Goal: Task Accomplishment & Management: Complete application form

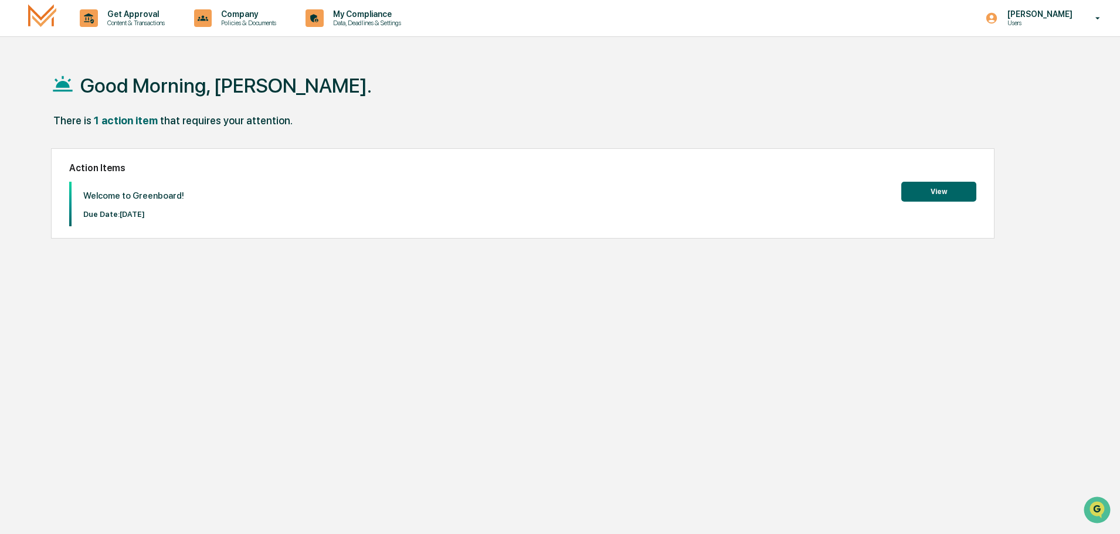
click at [956, 191] on button "View" at bounding box center [938, 192] width 75 height 20
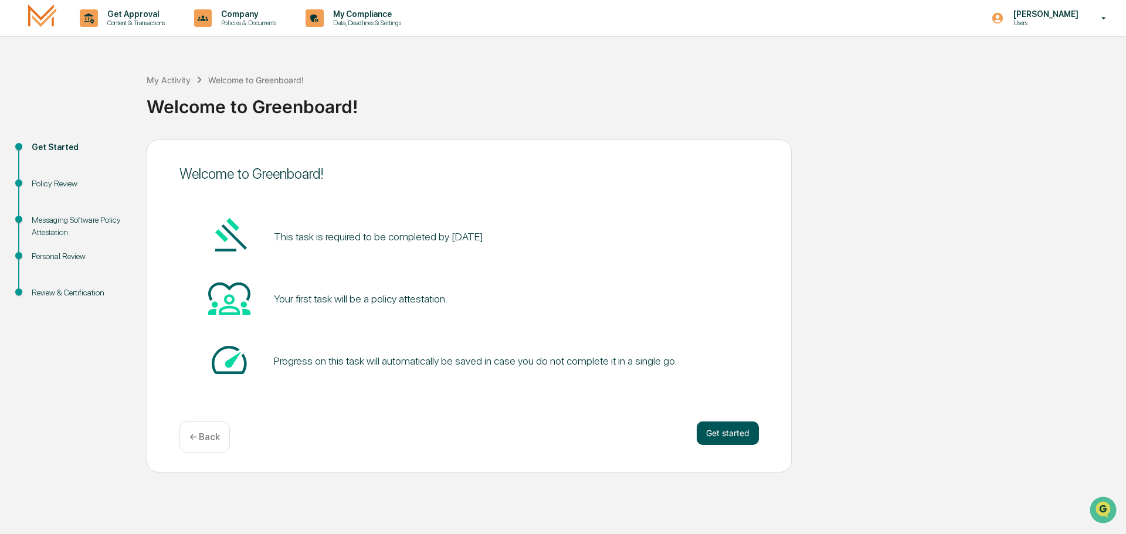
click at [721, 434] on button "Get started" at bounding box center [728, 433] width 62 height 23
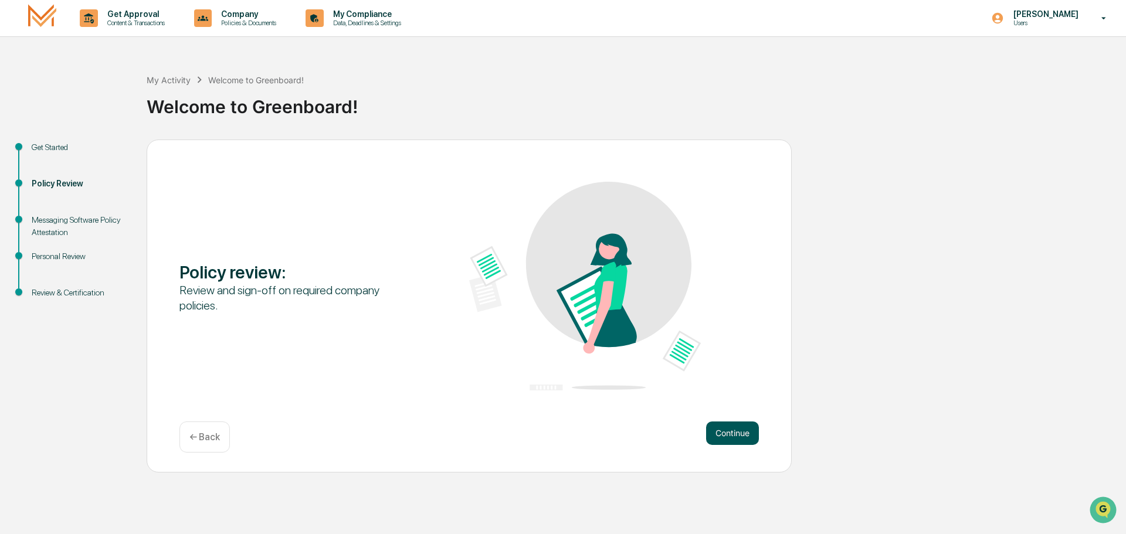
click at [722, 434] on button "Continue" at bounding box center [732, 433] width 53 height 23
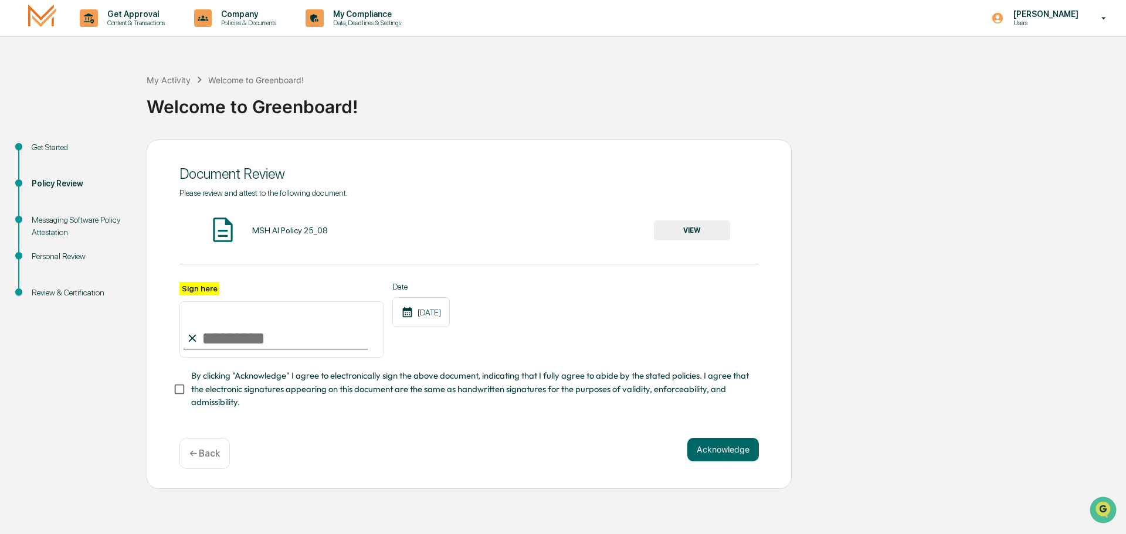
click at [220, 350] on input "Sign here" at bounding box center [281, 329] width 205 height 56
drag, startPoint x: 216, startPoint y: 341, endPoint x: 252, endPoint y: 346, distance: 35.6
click at [217, 341] on input "**********" at bounding box center [281, 329] width 205 height 56
type input "**********"
click at [715, 453] on button "Acknowledge" at bounding box center [723, 449] width 72 height 23
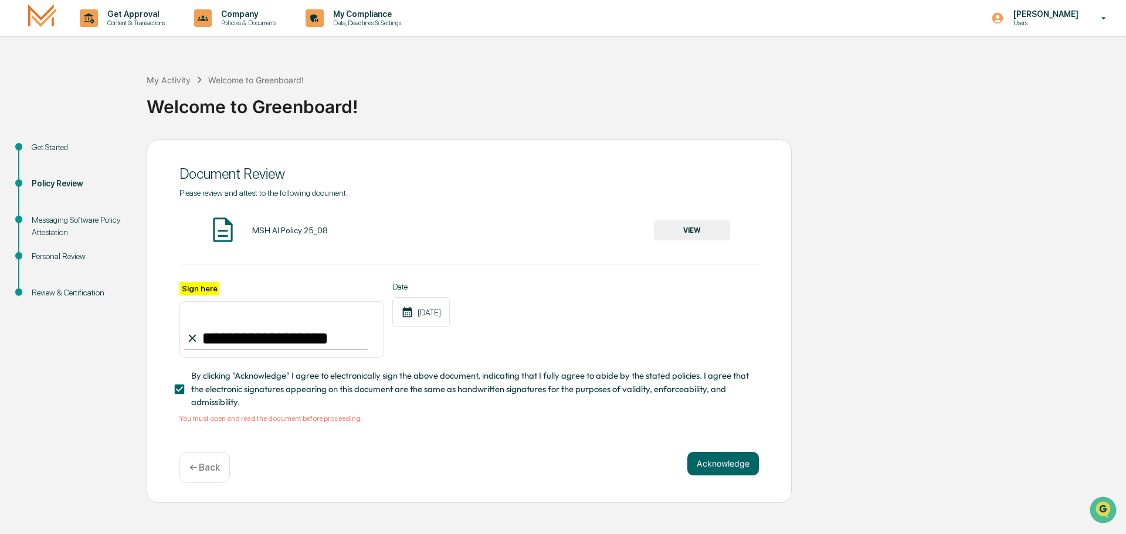
click at [299, 228] on div "MSH AI Policy 25_08" at bounding box center [290, 230] width 76 height 9
click at [683, 231] on button "VIEW" at bounding box center [692, 230] width 76 height 20
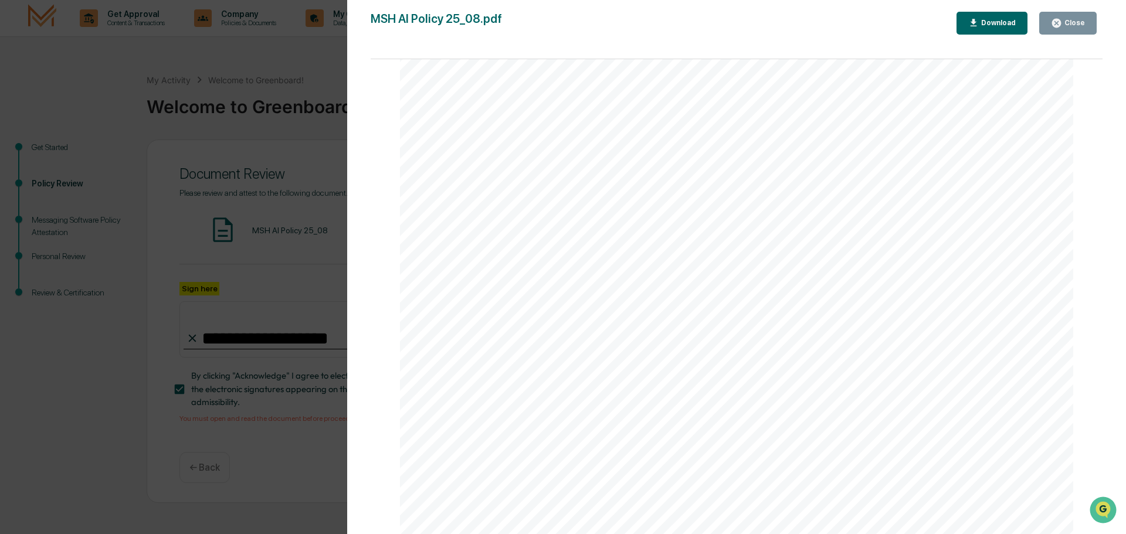
scroll to position [2242, 0]
click at [297, 273] on div "Version History [DATE] 02:14 PM [PERSON_NAME] MSH AI Policy 25_08.pdf Close Dow…" at bounding box center [563, 267] width 1126 height 534
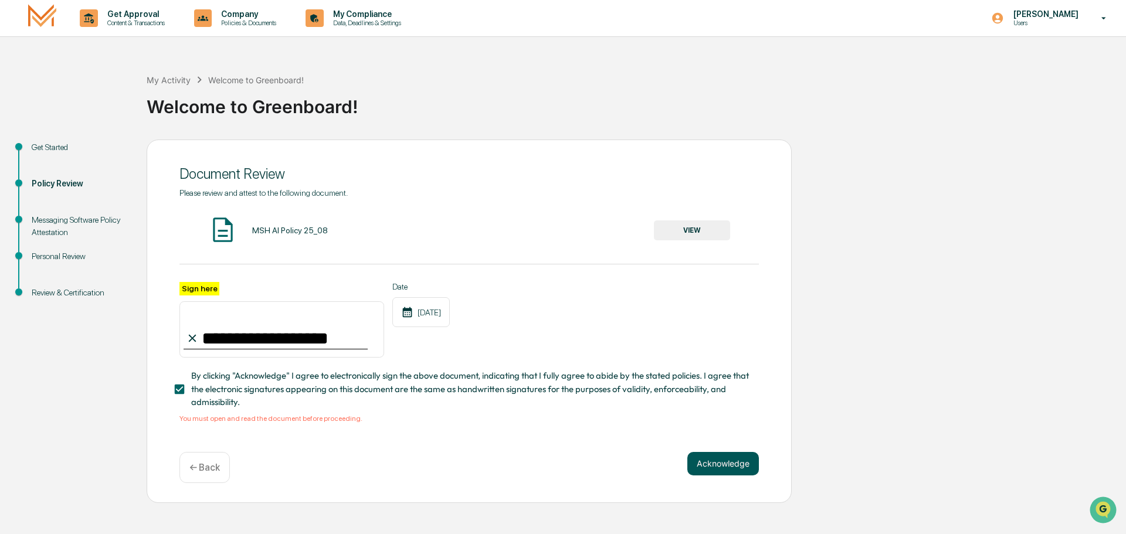
click at [715, 465] on button "Acknowledge" at bounding box center [723, 463] width 72 height 23
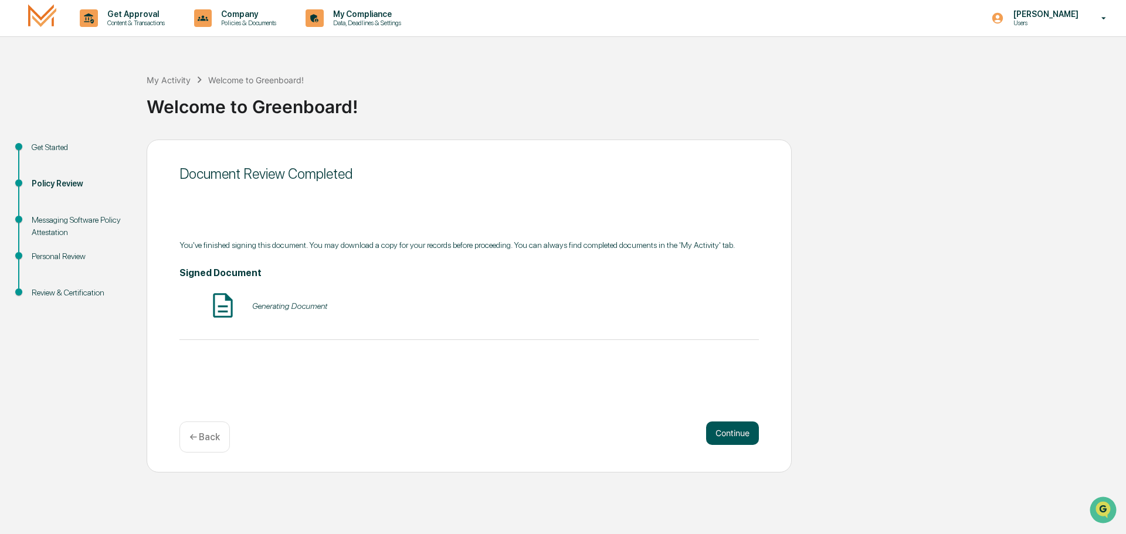
click at [725, 437] on button "Continue" at bounding box center [732, 433] width 53 height 23
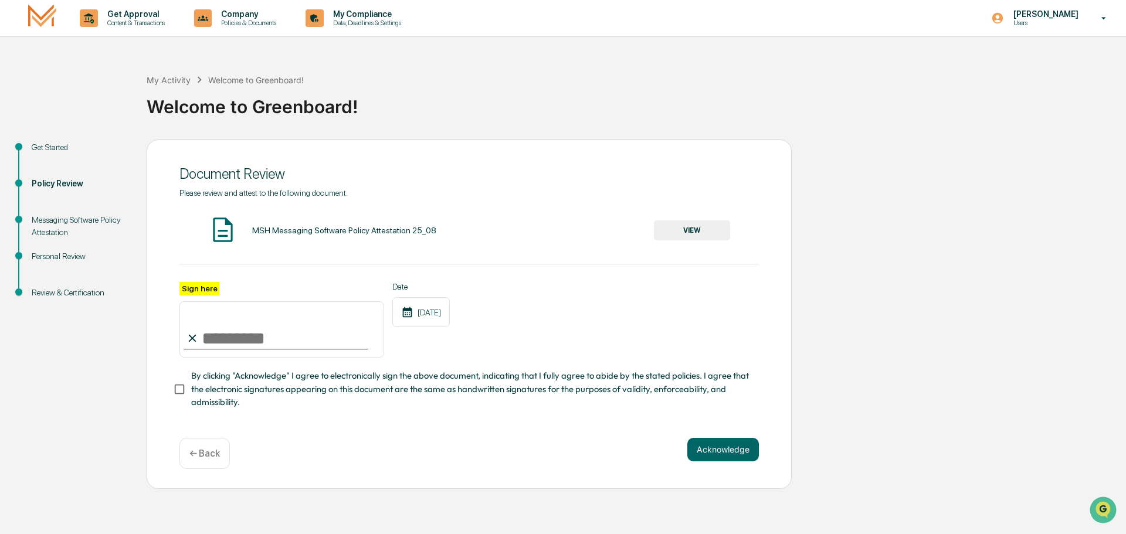
click at [674, 222] on button "VIEW" at bounding box center [692, 230] width 76 height 20
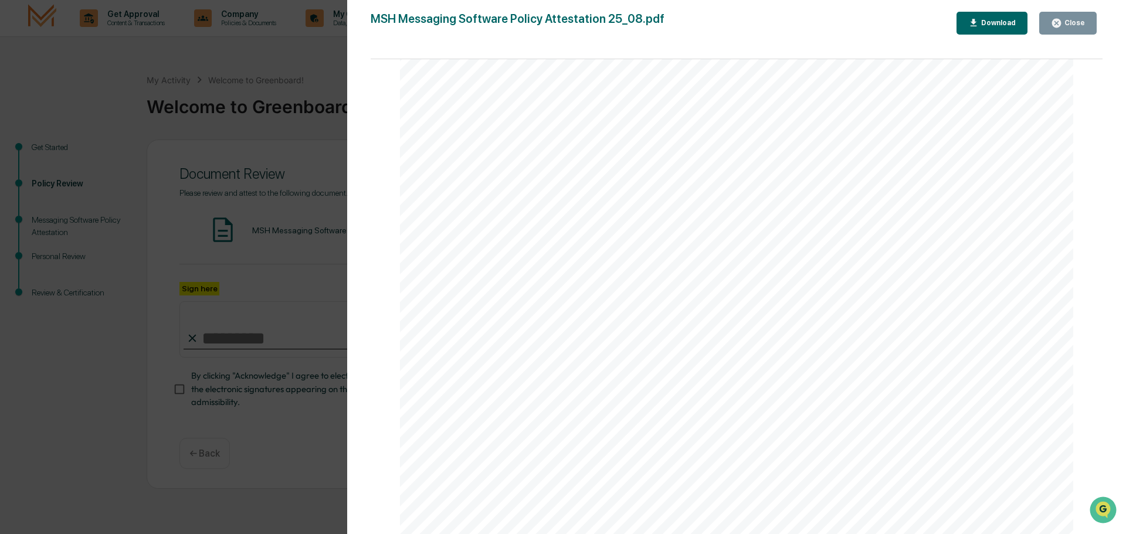
drag, startPoint x: 260, startPoint y: 230, endPoint x: 267, endPoint y: 235, distance: 8.5
click at [262, 230] on div "Version History [DATE] 02:15 PM [PERSON_NAME] MSH Messaging Software Policy Att…" at bounding box center [563, 267] width 1126 height 534
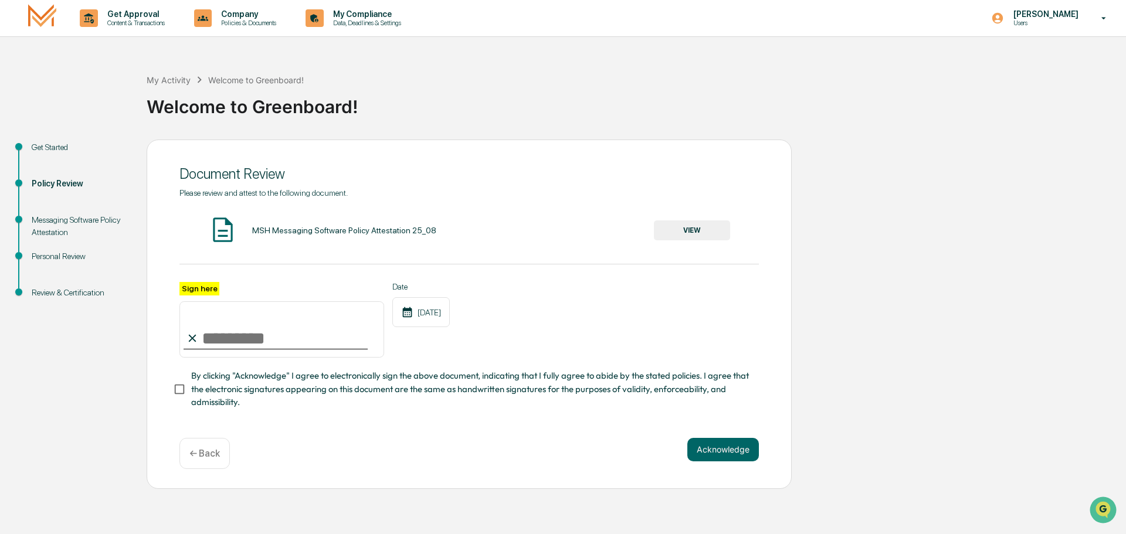
click at [279, 348] on input "Sign here" at bounding box center [281, 329] width 205 height 56
type input "**********"
click at [732, 449] on button "Acknowledge" at bounding box center [723, 449] width 72 height 23
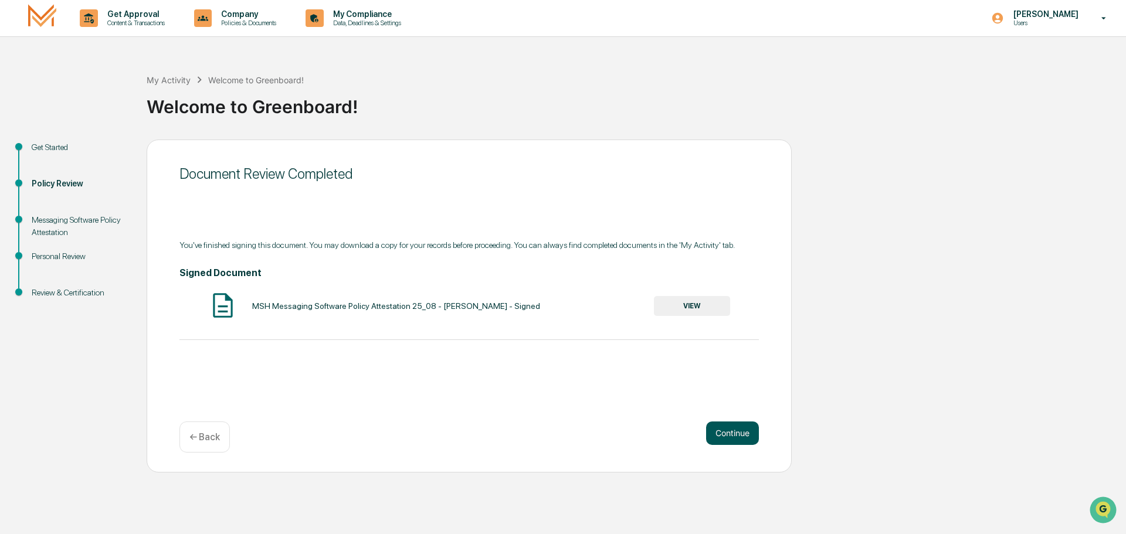
click at [736, 440] on button "Continue" at bounding box center [732, 433] width 53 height 23
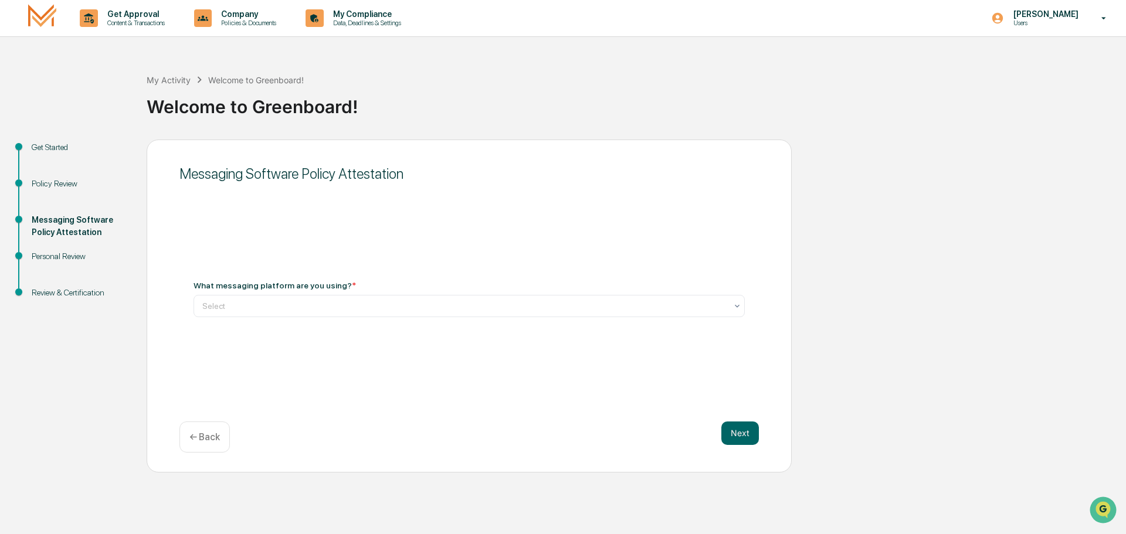
click at [566, 318] on div "What messaging platform are you using? * Select" at bounding box center [468, 299] width 579 height 64
click at [736, 305] on icon at bounding box center [736, 305] width 9 height 9
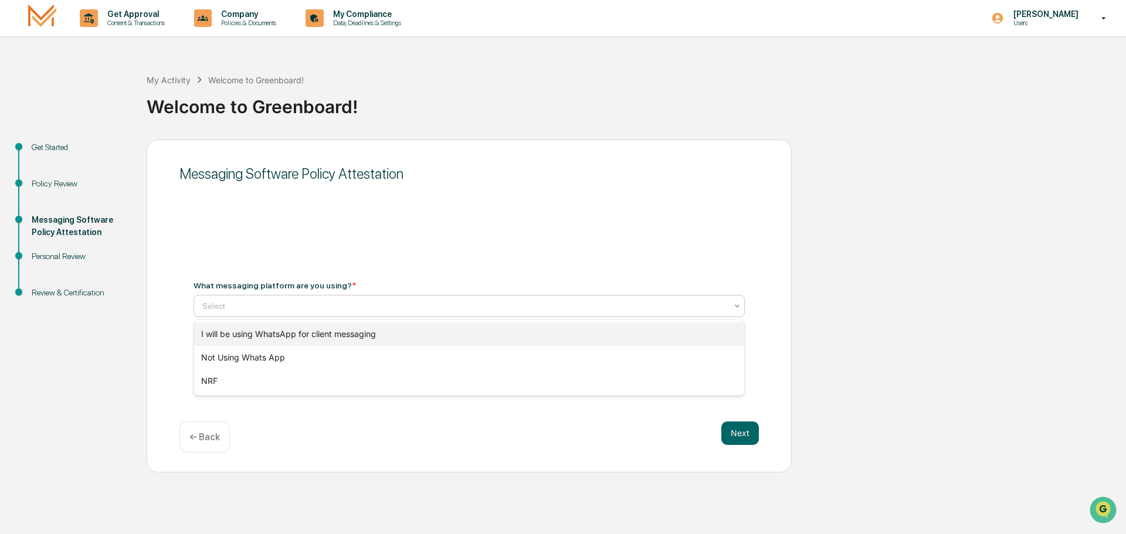
click at [525, 334] on div "I will be using WhatsApp for client messaging" at bounding box center [469, 333] width 550 height 23
click at [534, 307] on div at bounding box center [464, 306] width 524 height 12
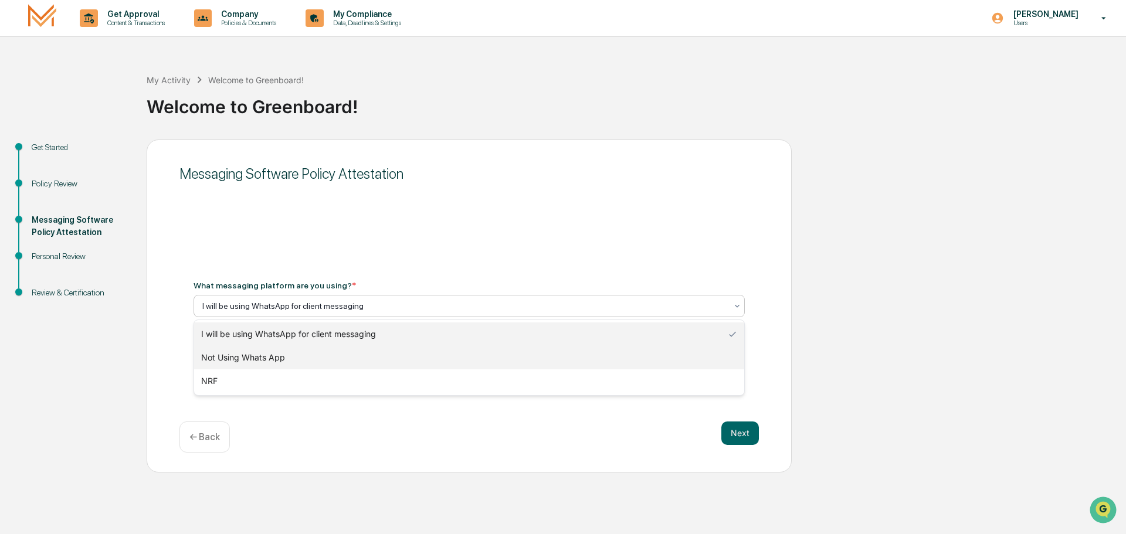
click at [399, 364] on div "Not Using Whats App" at bounding box center [469, 357] width 550 height 23
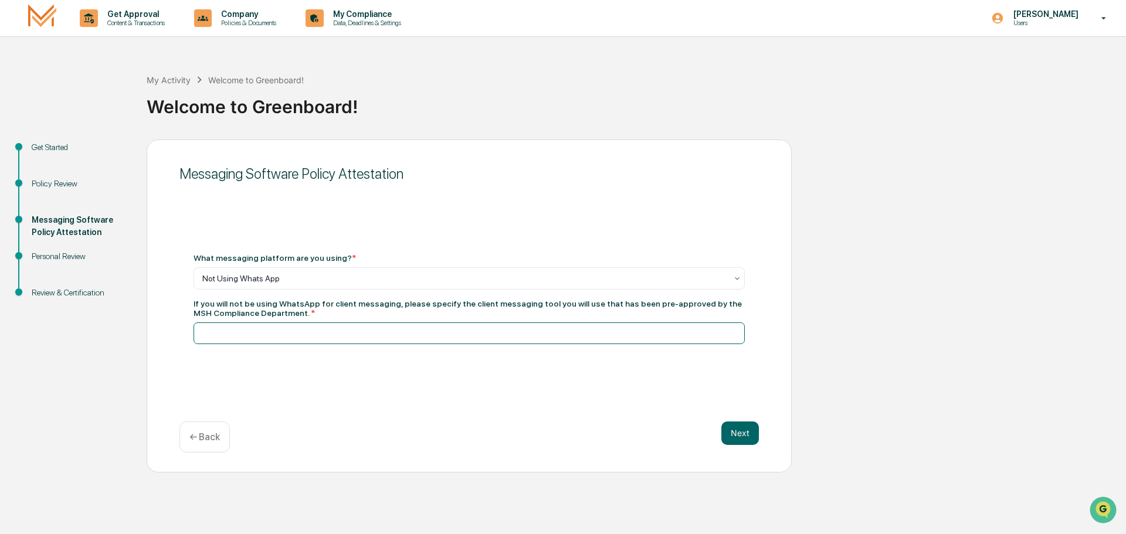
click at [739, 339] on input at bounding box center [468, 333] width 551 height 22
click at [736, 317] on div "If you will not be using WhatsApp for client messaging, please specify the clie…" at bounding box center [468, 308] width 551 height 19
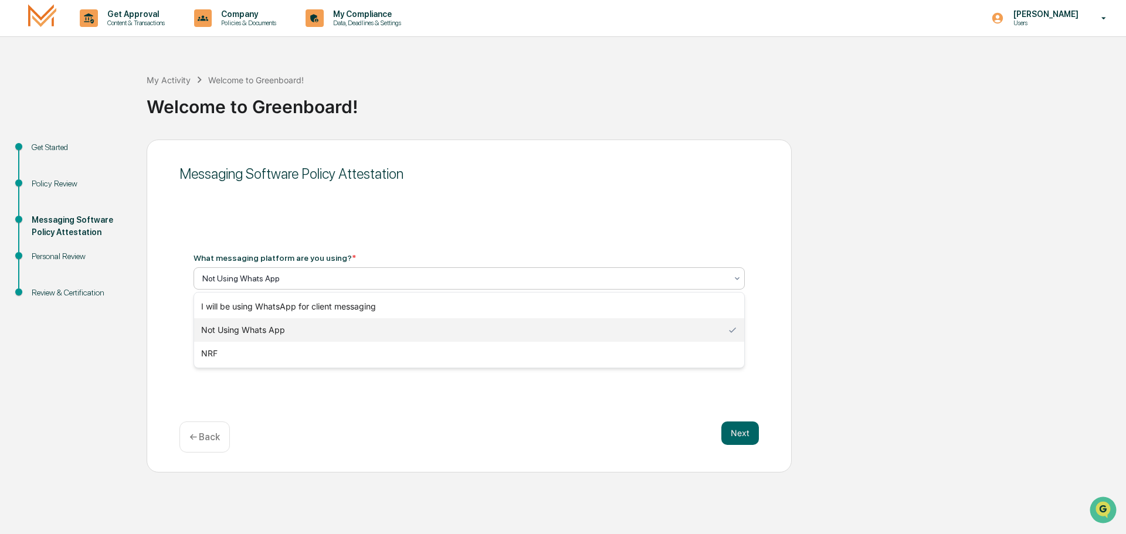
click at [698, 288] on div "Not Using Whats App" at bounding box center [468, 278] width 551 height 22
click at [617, 321] on div "Not Using Whats App" at bounding box center [469, 329] width 550 height 23
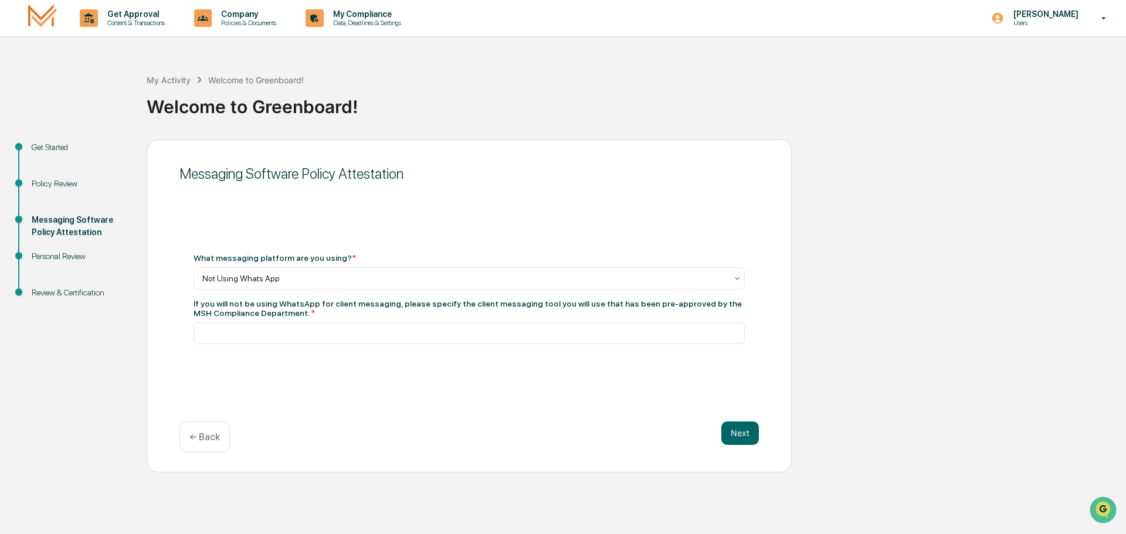
click at [618, 297] on div "What messaging platform are you using? * Not Using Whats App If you will not be…" at bounding box center [468, 298] width 551 height 91
click at [623, 285] on div "Not Using Whats App" at bounding box center [464, 278] width 536 height 16
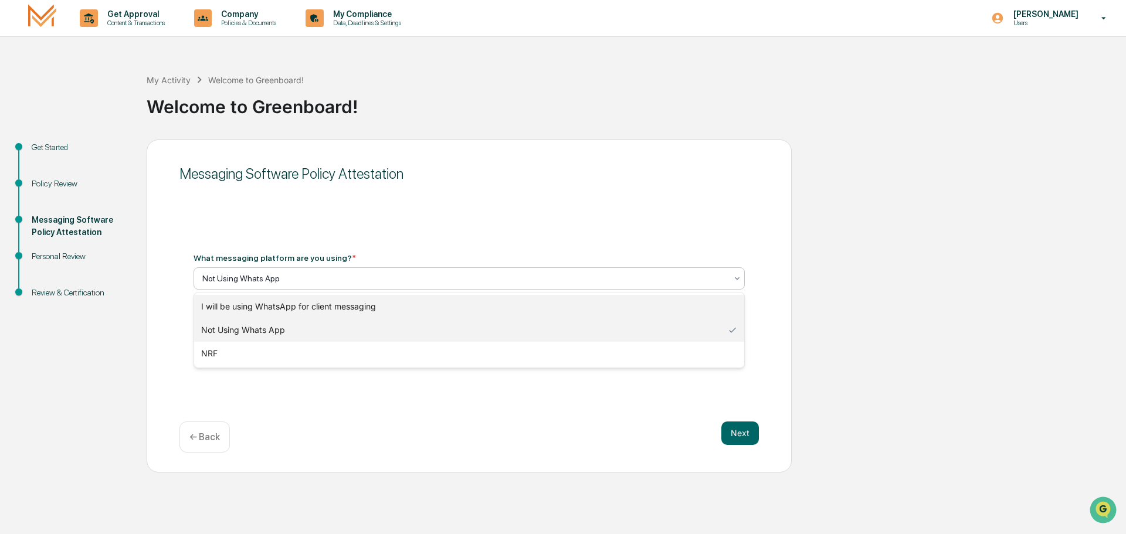
click at [575, 310] on div "I will be using WhatsApp for client messaging" at bounding box center [469, 306] width 550 height 23
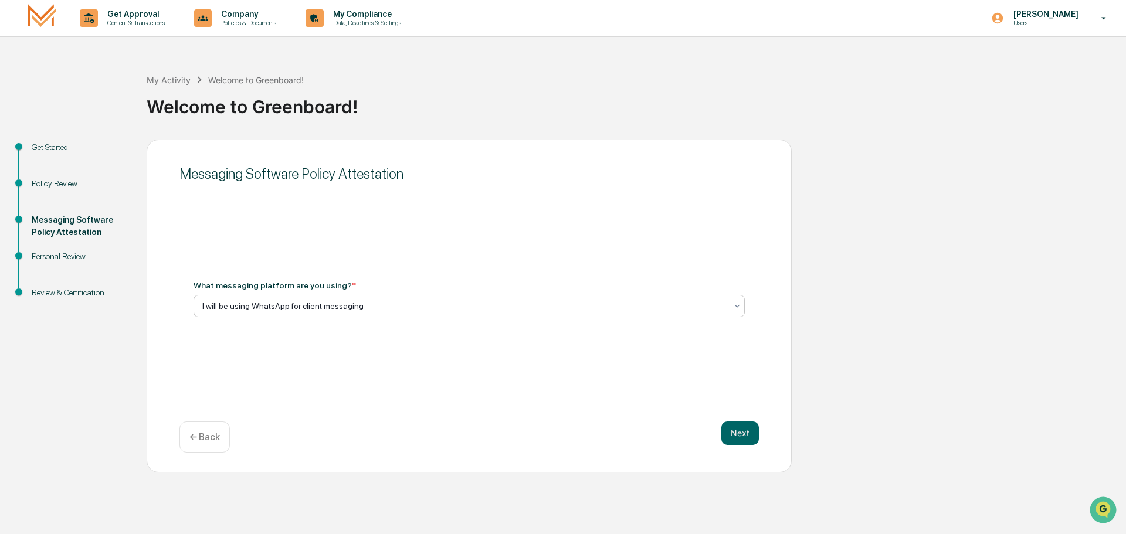
click at [530, 242] on div "Messaging Software Policy Attestation What messaging platform are you using? * …" at bounding box center [469, 306] width 645 height 333
click at [733, 428] on button "Next" at bounding box center [740, 433] width 38 height 23
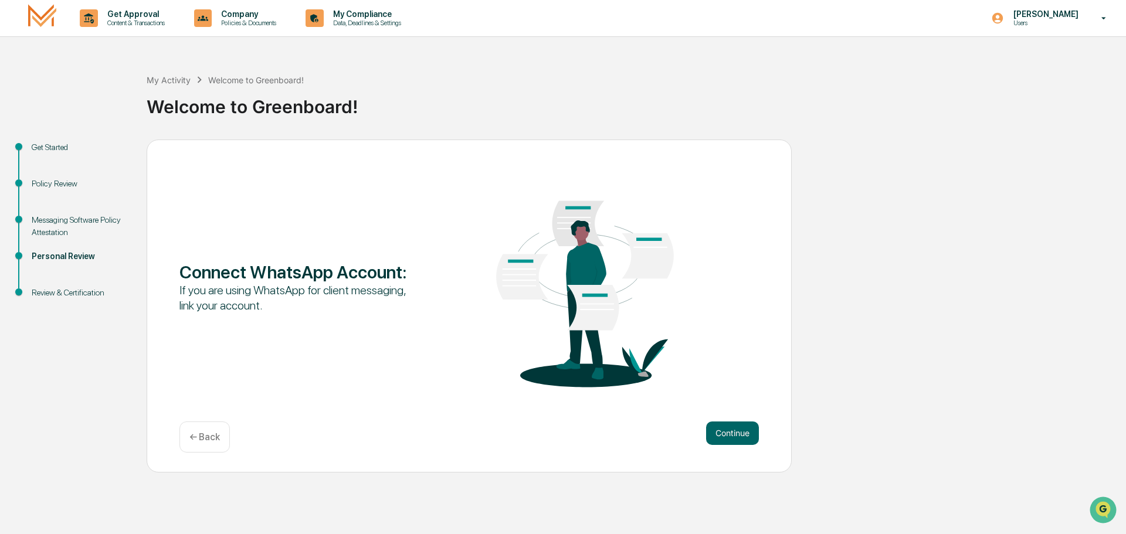
click at [206, 430] on div "← Back" at bounding box center [204, 437] width 50 height 31
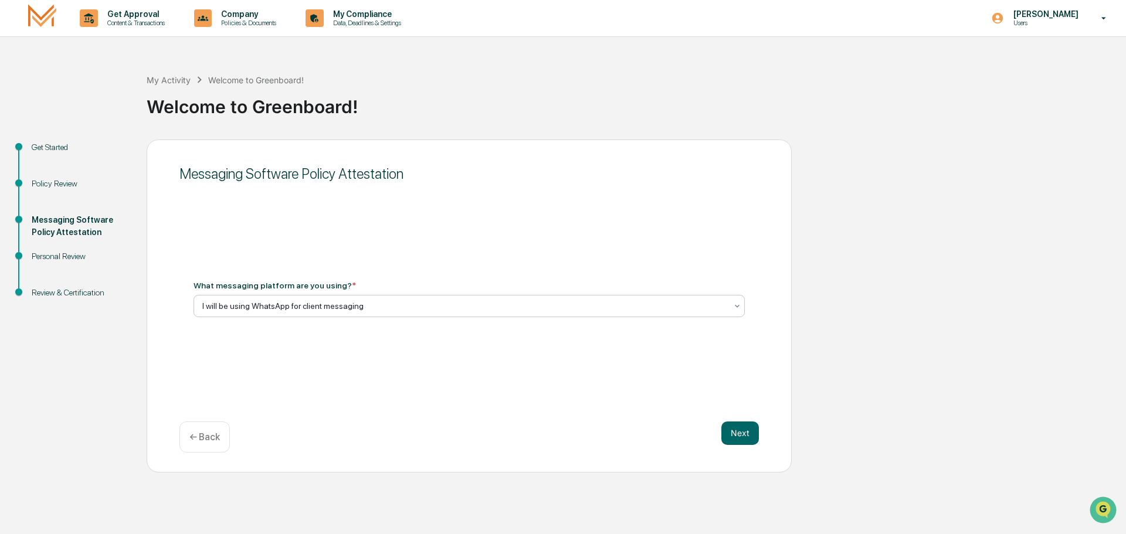
click at [345, 311] on div at bounding box center [464, 306] width 524 height 12
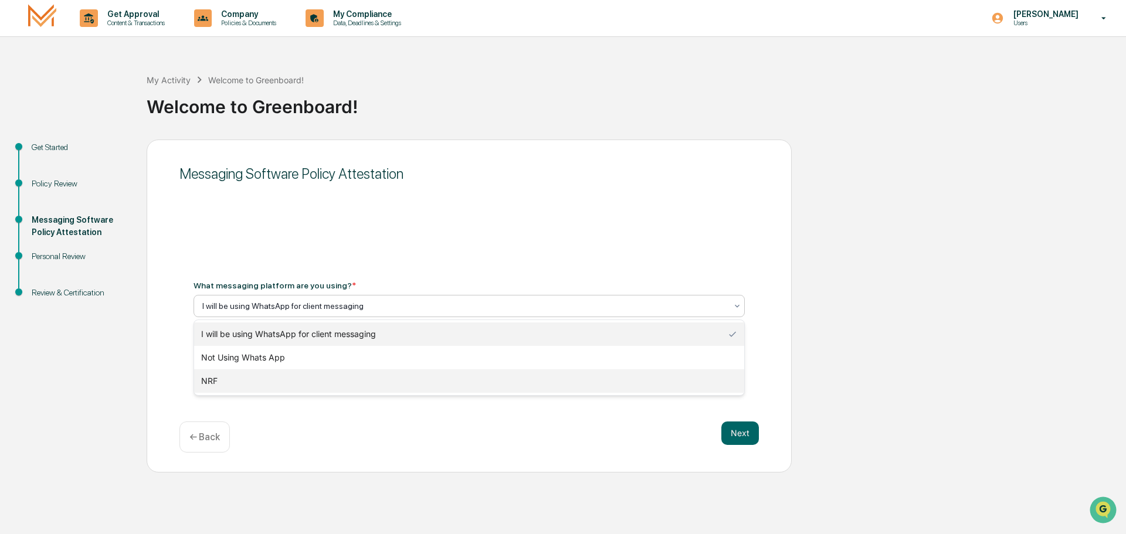
click at [293, 378] on div "NRF" at bounding box center [469, 380] width 550 height 23
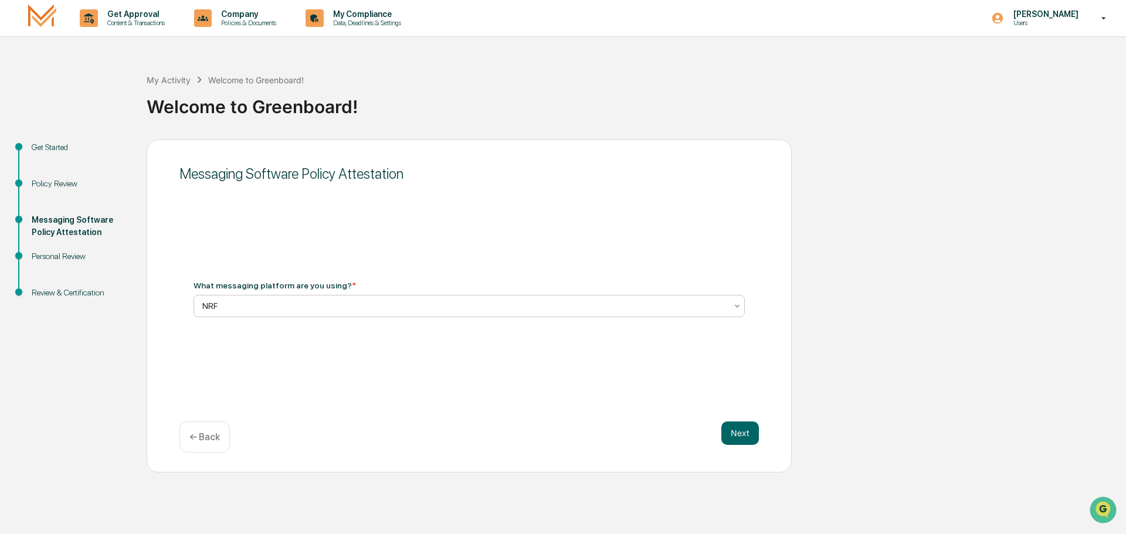
drag, startPoint x: 355, startPoint y: 381, endPoint x: 385, endPoint y: 382, distance: 30.5
click at [356, 381] on div "Messaging Software Policy Attestation What messaging platform are you using? * …" at bounding box center [469, 306] width 645 height 333
click at [756, 439] on button "Next" at bounding box center [740, 433] width 38 height 23
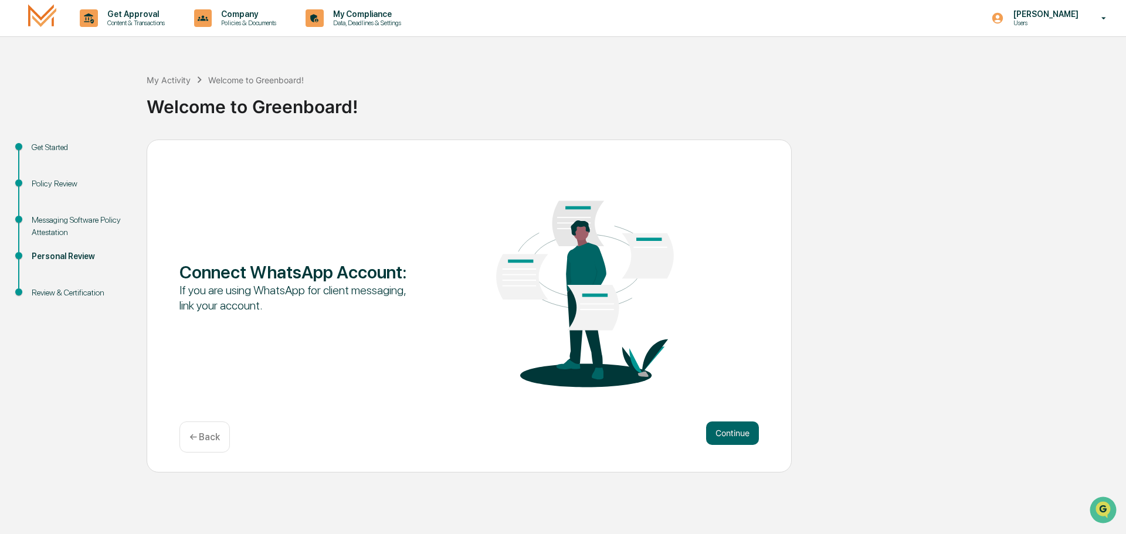
click at [199, 442] on p "← Back" at bounding box center [204, 437] width 30 height 11
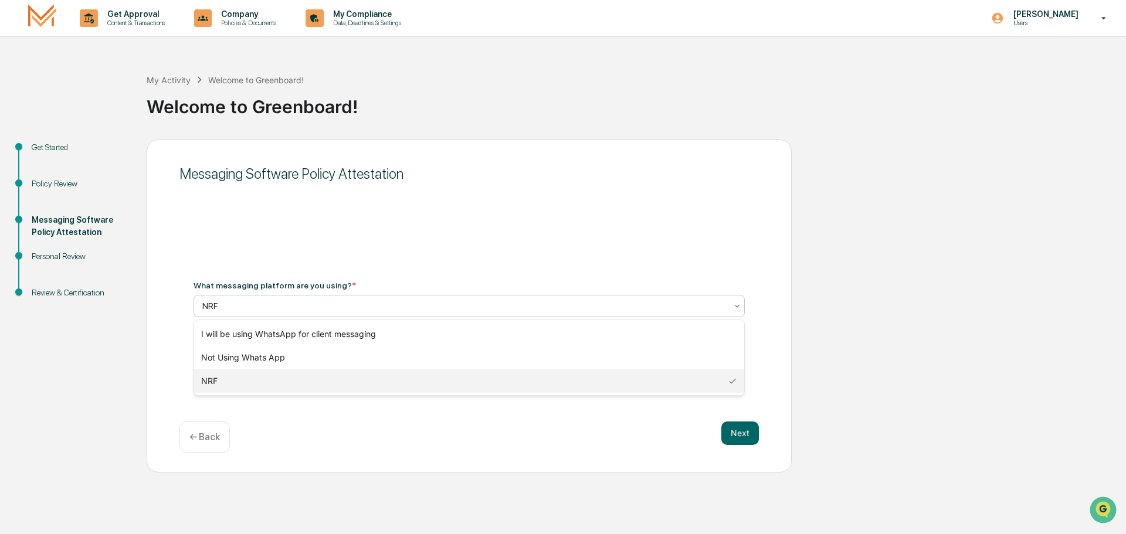
click at [486, 304] on div at bounding box center [464, 306] width 524 height 12
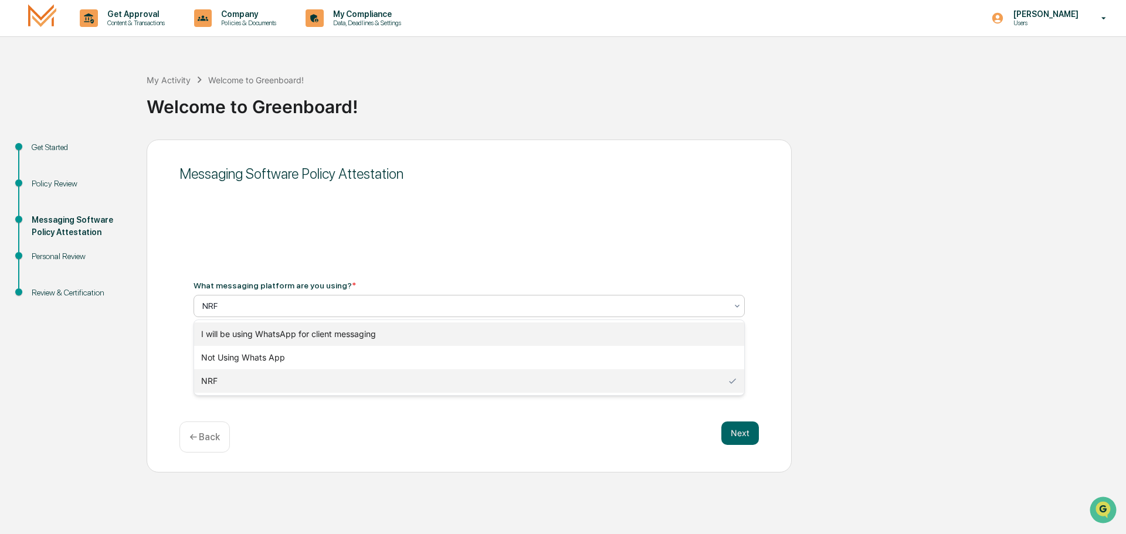
click at [458, 340] on div "I will be using WhatsApp for client messaging" at bounding box center [469, 333] width 550 height 23
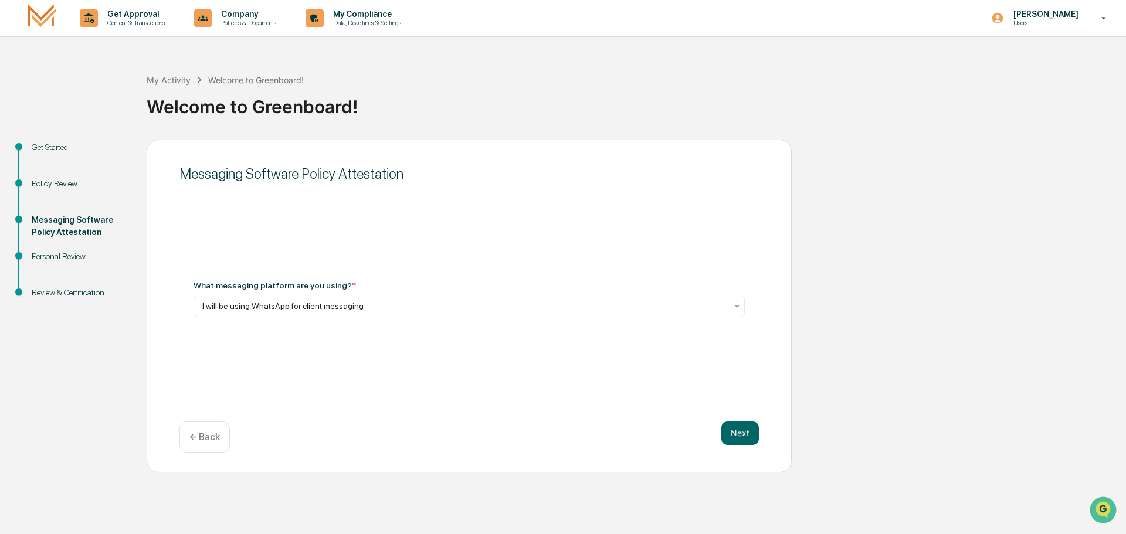
drag, startPoint x: 478, startPoint y: 259, endPoint x: 508, endPoint y: 306, distance: 55.8
click at [479, 264] on div "Messaging Software Policy Attestation What messaging platform are you using? * …" at bounding box center [469, 306] width 645 height 333
click at [748, 425] on button "Next" at bounding box center [740, 433] width 38 height 23
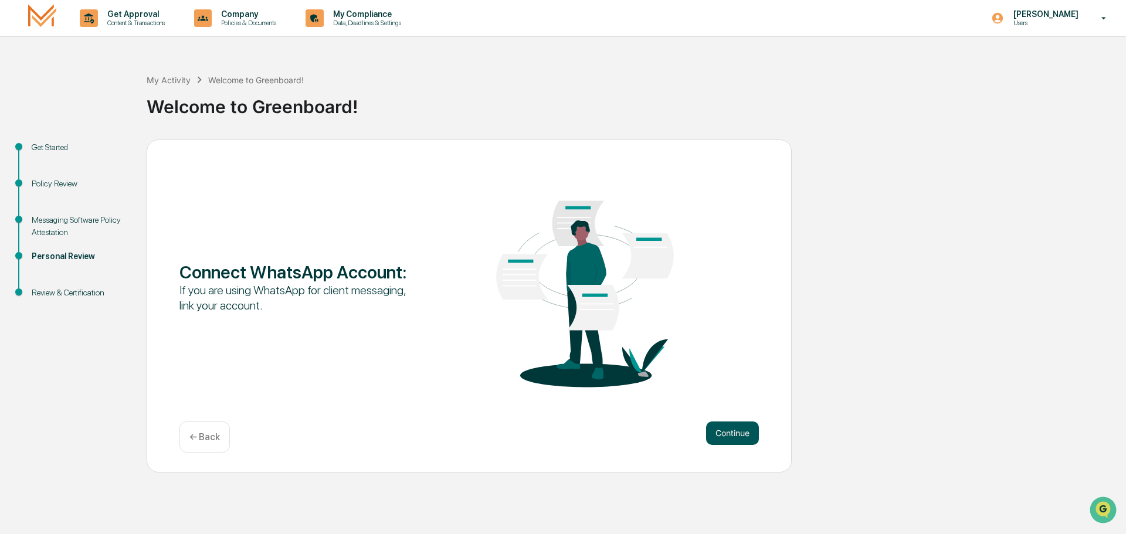
click at [744, 423] on button "Continue" at bounding box center [732, 433] width 53 height 23
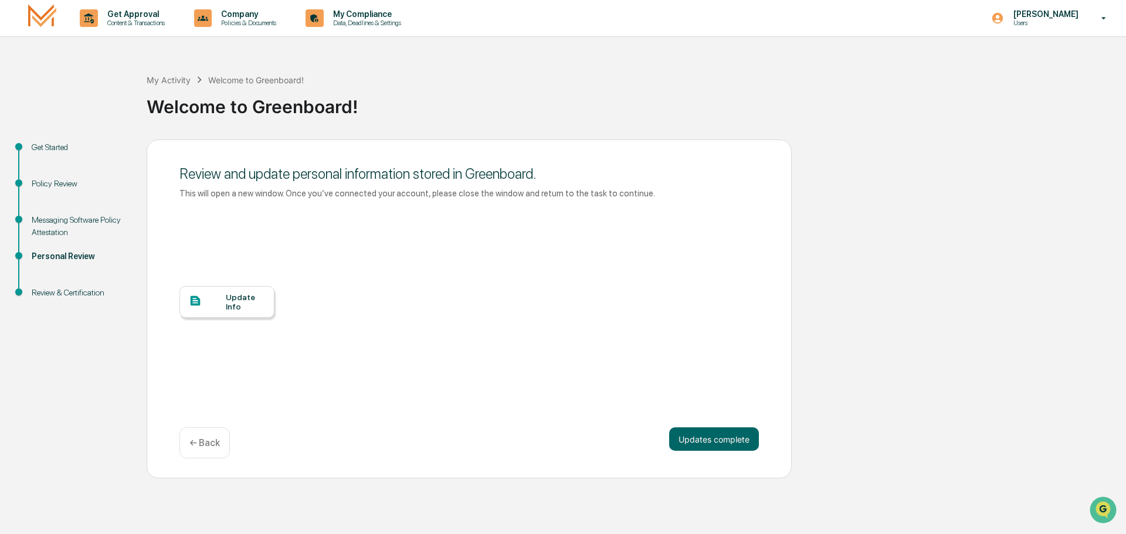
click at [219, 301] on div at bounding box center [207, 301] width 37 height 15
click at [739, 435] on button "Updates complete" at bounding box center [714, 438] width 90 height 23
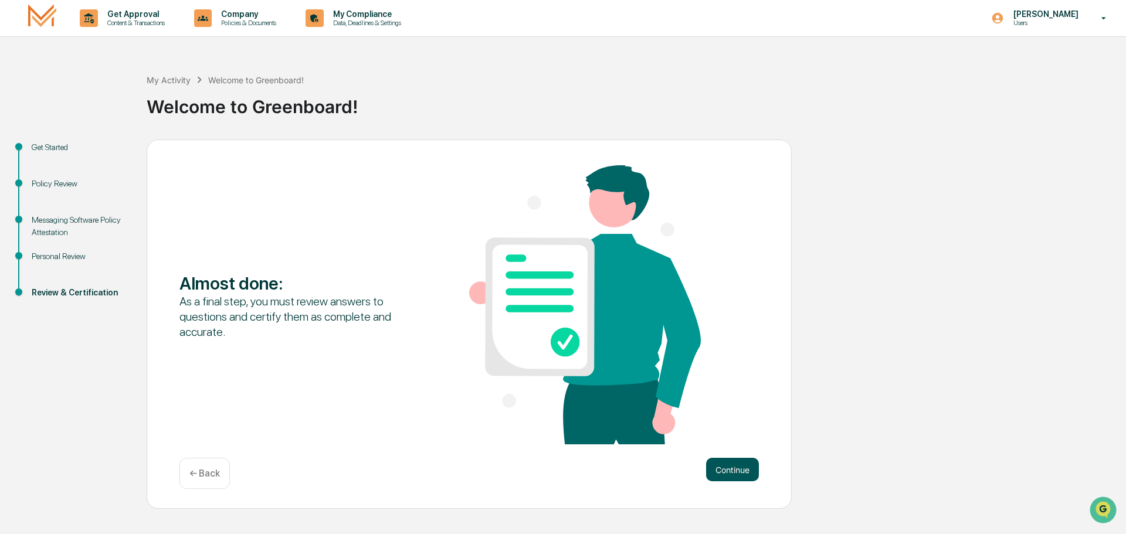
click at [727, 474] on button "Continue" at bounding box center [732, 469] width 53 height 23
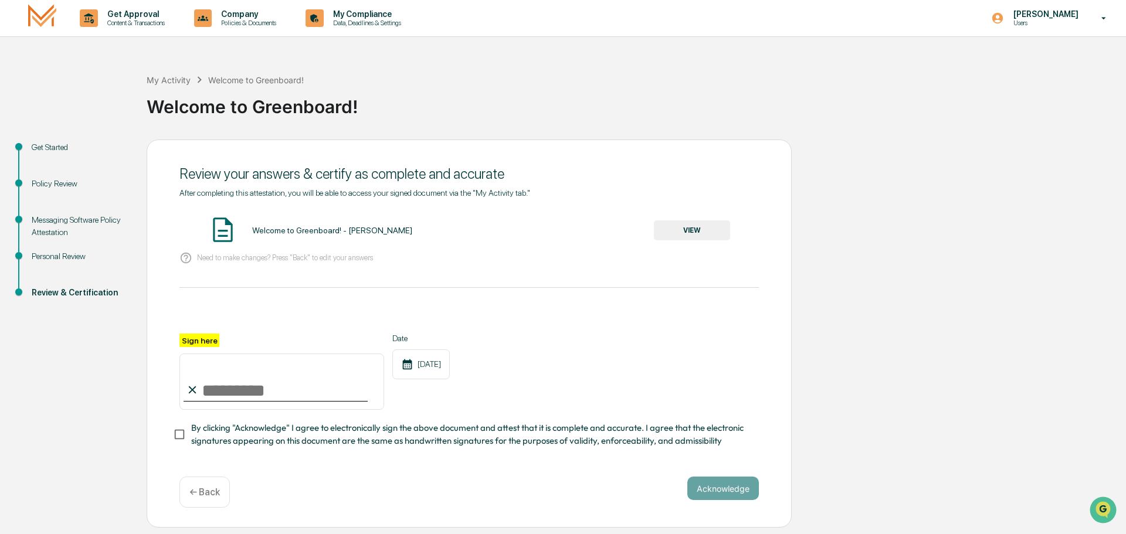
click at [690, 227] on button "VIEW" at bounding box center [692, 230] width 76 height 20
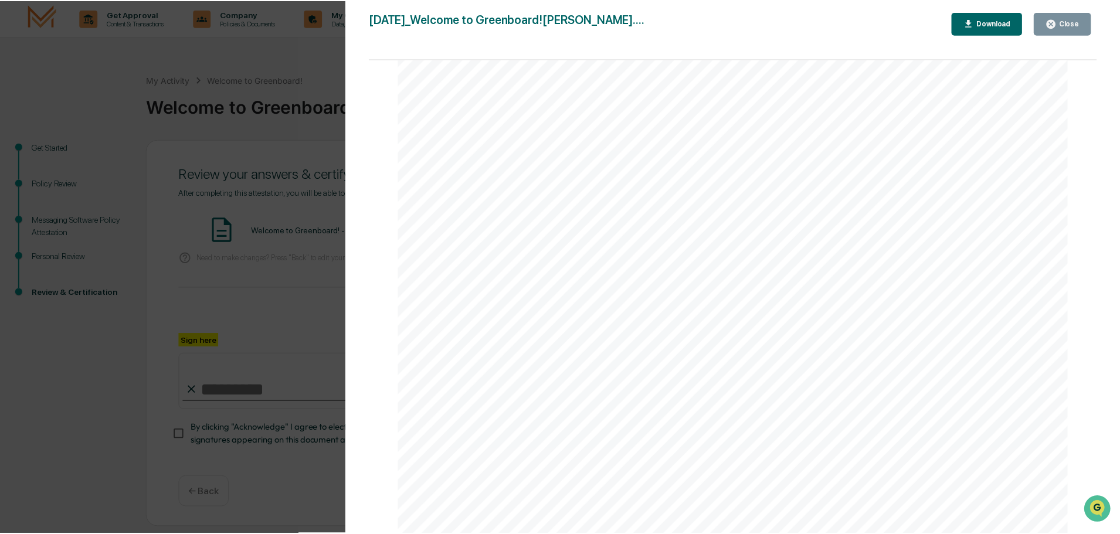
scroll to position [1494, 0]
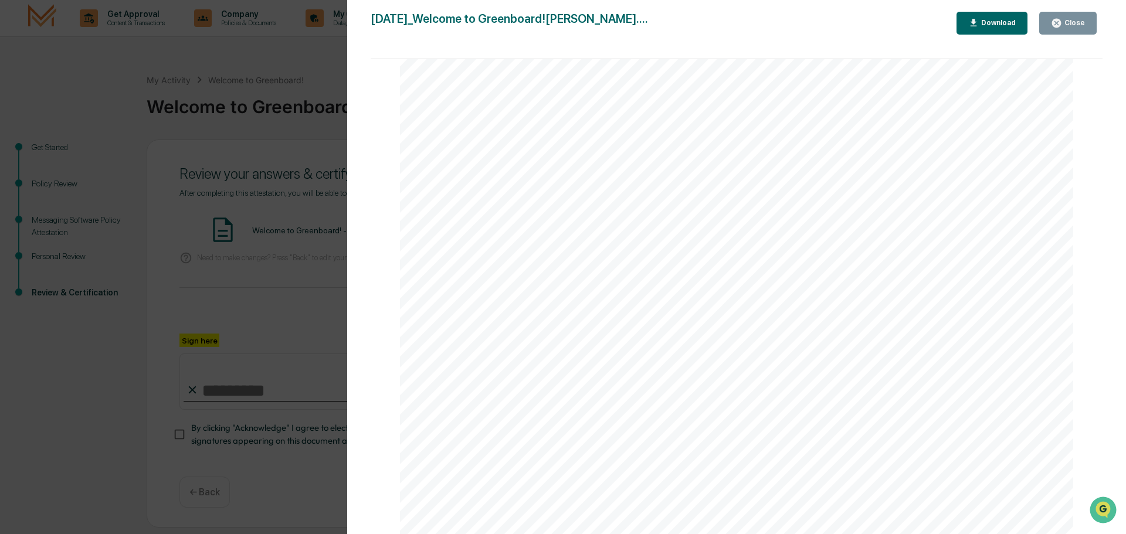
drag, startPoint x: 215, startPoint y: 201, endPoint x: 222, endPoint y: 202, distance: 7.1
click at [218, 202] on div "Version History [DATE] 01:09 PM [PERSON_NAME] [DATE]_Welcome to Greenboard![PER…" at bounding box center [563, 267] width 1126 height 534
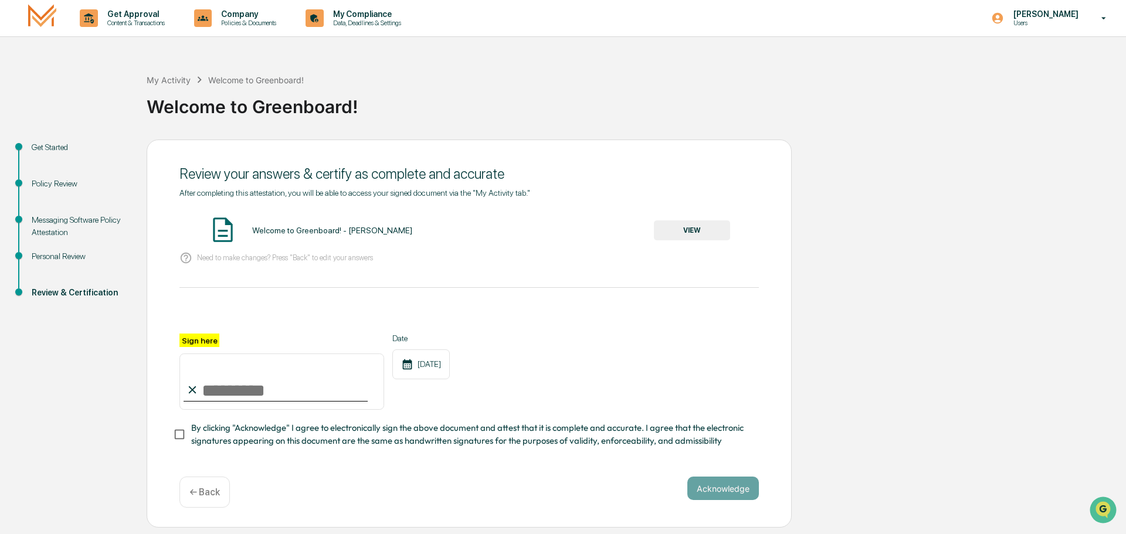
click at [236, 405] on div "Sign here" at bounding box center [281, 372] width 205 height 76
type input "**********"
click at [192, 434] on span "By clicking "Acknowledge" I agree to electronically sign the above document and…" at bounding box center [470, 435] width 558 height 26
click at [700, 490] on button "Acknowledge" at bounding box center [723, 488] width 72 height 23
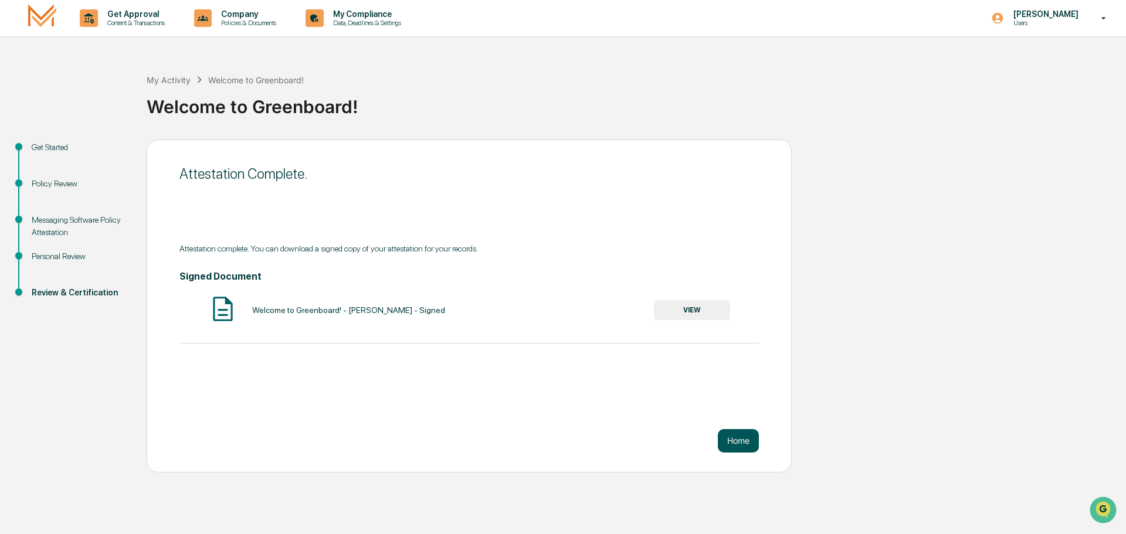
click at [732, 437] on button "Home" at bounding box center [738, 440] width 41 height 23
